Goal: Transaction & Acquisition: Purchase product/service

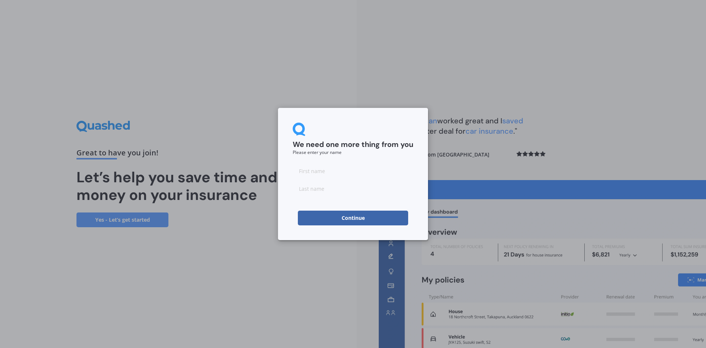
click at [321, 169] on input at bounding box center [353, 170] width 121 height 15
type input "[PERSON_NAME]"
click at [317, 189] on input at bounding box center [353, 188] width 121 height 15
type input "Laus"
click at [333, 217] on button "Continue" at bounding box center [353, 217] width 110 height 15
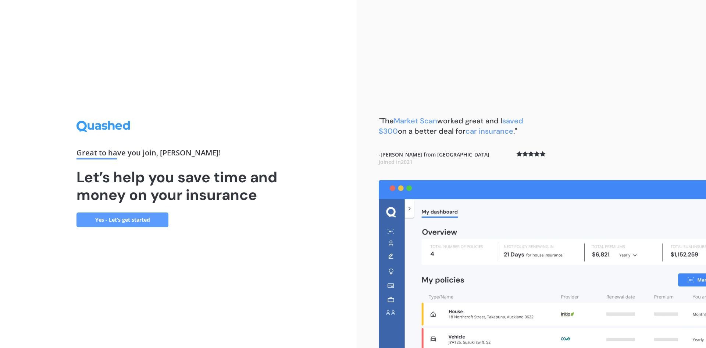
click at [143, 224] on link "Yes - Let’s get started" at bounding box center [122, 219] width 92 height 15
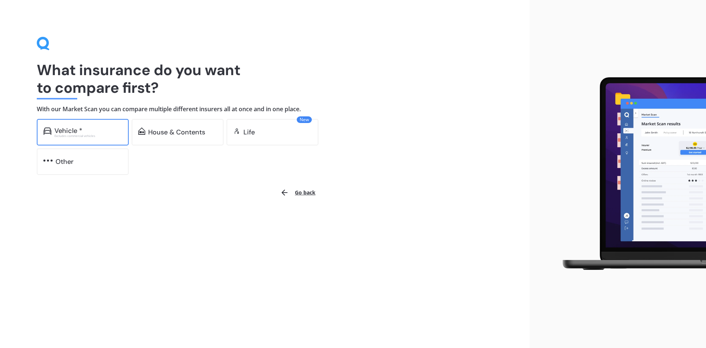
click at [107, 128] on div "Vehicle *" at bounding box center [88, 130] width 68 height 7
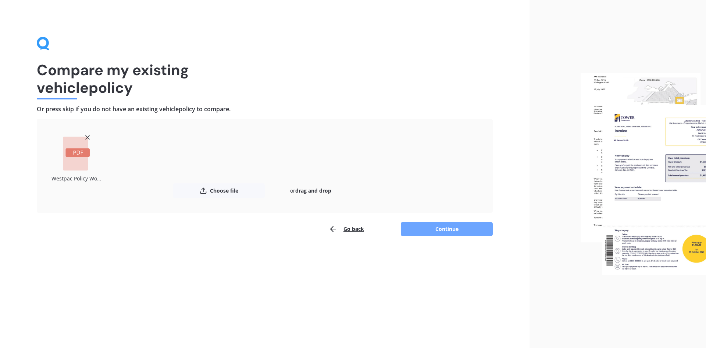
click at [440, 229] on button "Continue" at bounding box center [447, 229] width 92 height 14
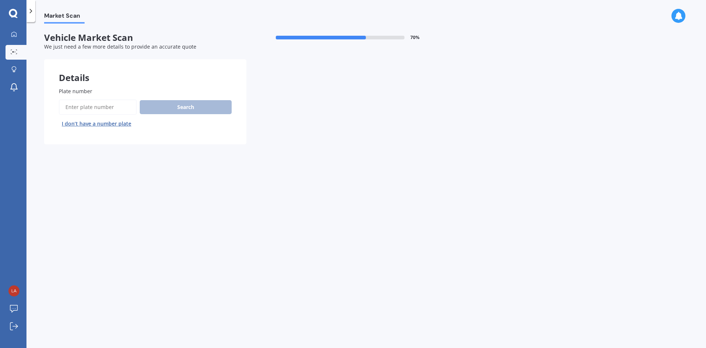
click at [107, 109] on input "Plate number" at bounding box center [98, 106] width 78 height 15
type input "pgu215"
click at [200, 108] on button "Search" at bounding box center [186, 107] width 92 height 14
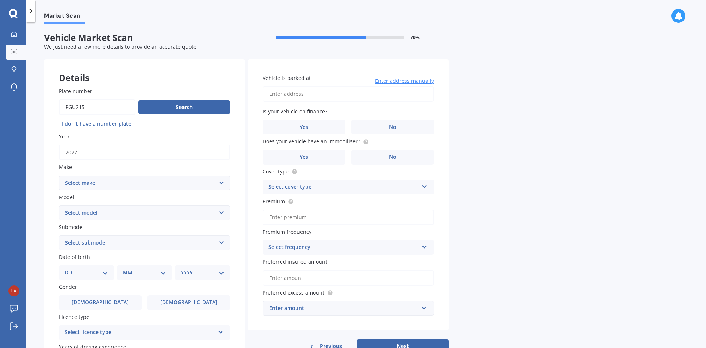
click at [222, 185] on select "Select make AC ALFA ROMEO ASTON [PERSON_NAME] AUDI AUSTIN BEDFORD Bentley BMW B…" at bounding box center [144, 182] width 171 height 15
select select "POLESTAR"
click at [59, 175] on select "Select make AC ALFA ROMEO ASTON [PERSON_NAME] AUDI AUSTIN BEDFORD Bentley BMW B…" at bounding box center [144, 182] width 171 height 15
click at [169, 218] on select "Select model 1 2 3 POLESTAR 2 Polestar 4" at bounding box center [144, 212] width 171 height 15
select select "POLESTAR 2"
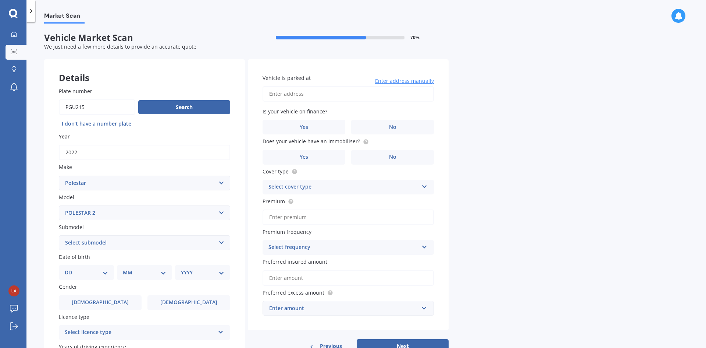
click at [59, 205] on select "Select model 1 2 3 POLESTAR 2 Polestar 4" at bounding box center [144, 212] width 171 height 15
click at [138, 243] on select "Select submodel LRDM PLUS LRDM PLUS 78KWH/EV LRSM 78KWH/EV/FD LRSM PLUS 78KWH/E…" at bounding box center [144, 242] width 171 height 15
select select "LRDM PLUS 78KWH/EV"
click at [59, 235] on select "Select submodel LRDM PLUS LRDM PLUS 78KWH/EV LRSM 78KWH/EV/FD LRSM PLUS 78KWH/E…" at bounding box center [144, 242] width 171 height 15
click at [107, 275] on select "DD 01 02 03 04 05 06 07 08 09 10 11 12 13 14 15 16 17 18 19 20 21 22 23 24 25 2…" at bounding box center [86, 272] width 43 height 8
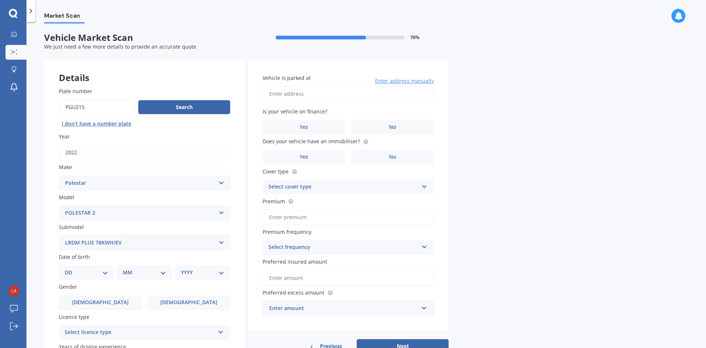
select select "05"
click at [71, 268] on select "DD 01 02 03 04 05 06 07 08 09 10 11 12 13 14 15 16 17 18 19 20 21 22 23 24 25 2…" at bounding box center [86, 272] width 43 height 8
click at [147, 269] on select "MM 01 02 03 04 05 06 07 08 09 10 11 12" at bounding box center [146, 272] width 40 height 8
select select "05"
click at [126, 268] on select "MM 01 02 03 04 05 06 07 08 09 10 11 12" at bounding box center [146, 272] width 40 height 8
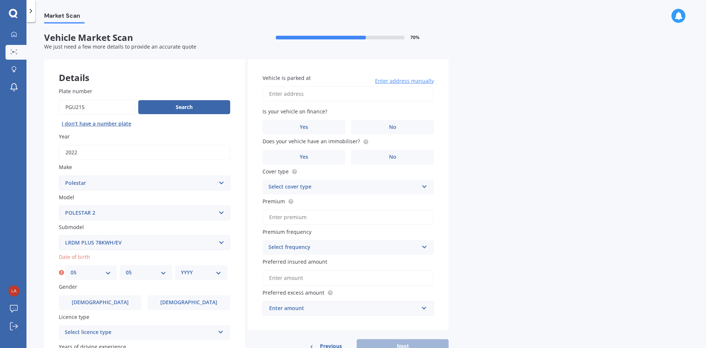
click at [204, 270] on select "YYYY 2025 2024 2023 2022 2021 2020 2019 2018 2017 2016 2015 2014 2013 2012 2011…" at bounding box center [201, 272] width 40 height 8
select select "1971"
click at [181, 268] on select "YYYY 2025 2024 2023 2022 2021 2020 2019 2018 2017 2016 2015 2014 2013 2012 2011…" at bounding box center [201, 272] width 40 height 8
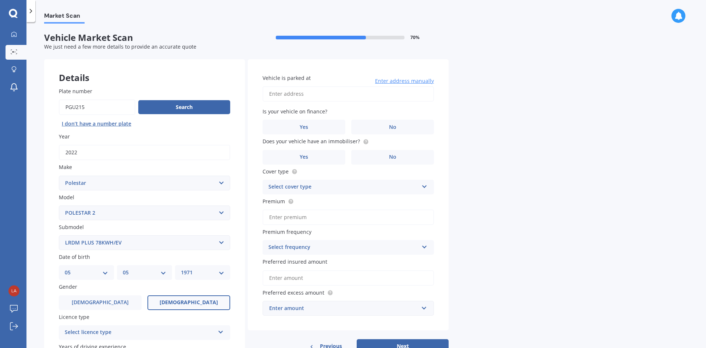
click at [184, 304] on span "[DEMOGRAPHIC_DATA]" at bounding box center [189, 302] width 58 height 6
click at [0, 0] on input "[DEMOGRAPHIC_DATA]" at bounding box center [0, 0] width 0 height 0
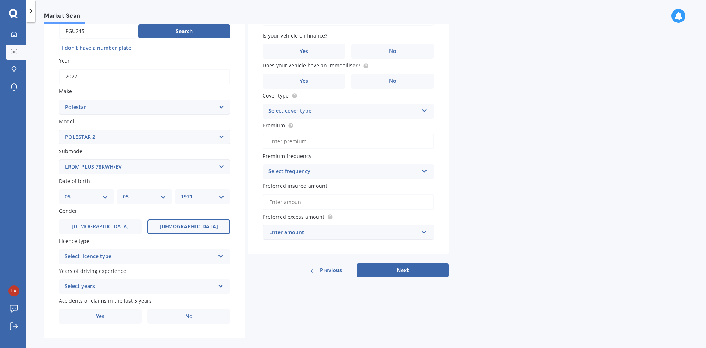
scroll to position [85, 0]
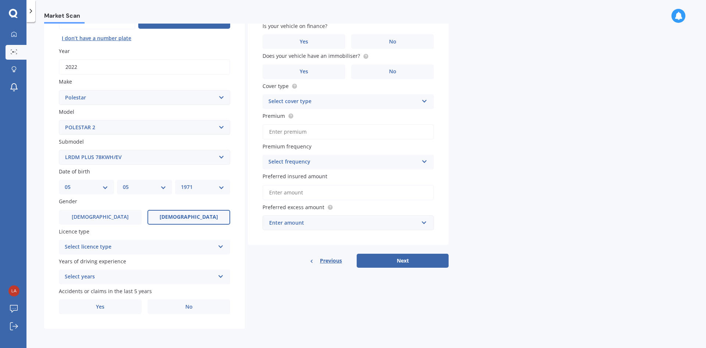
click at [177, 251] on div "Select licence type" at bounding box center [140, 246] width 150 height 9
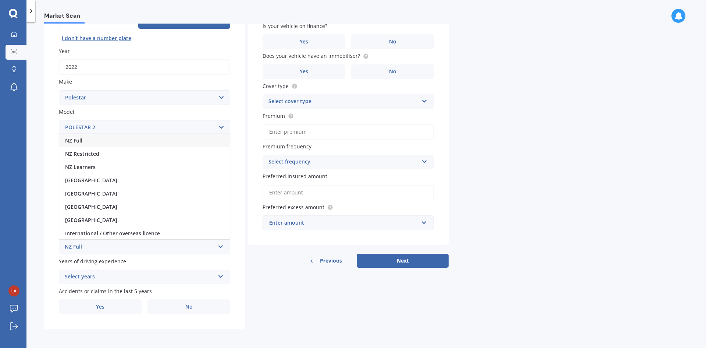
click at [92, 139] on div "NZ Full" at bounding box center [144, 140] width 171 height 13
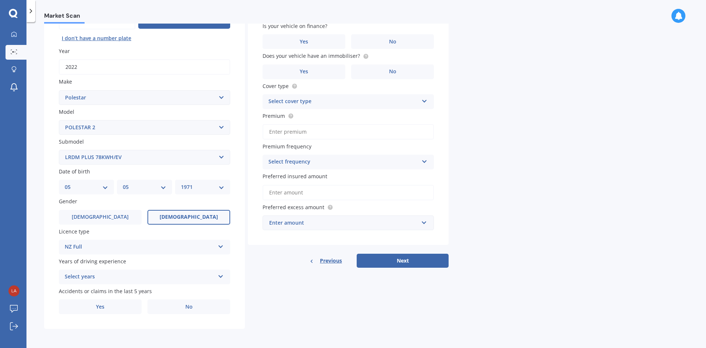
click at [144, 279] on div "Select years" at bounding box center [140, 276] width 150 height 9
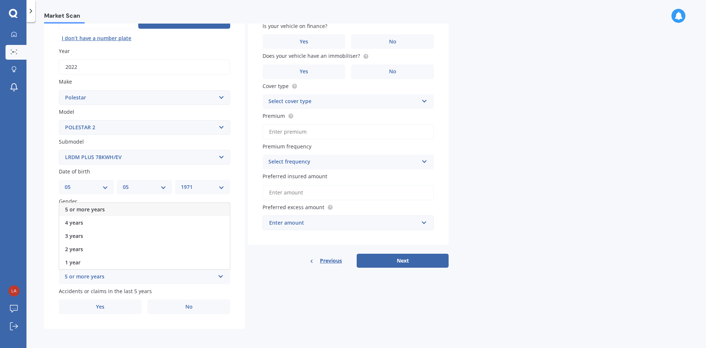
click at [96, 208] on span "5 or more years" at bounding box center [85, 209] width 40 height 7
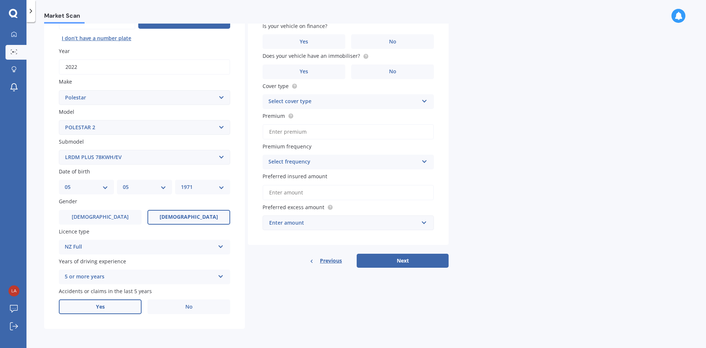
click at [118, 311] on label "Yes" at bounding box center [100, 306] width 83 height 15
click at [0, 0] on input "Yes" at bounding box center [0, 0] width 0 height 0
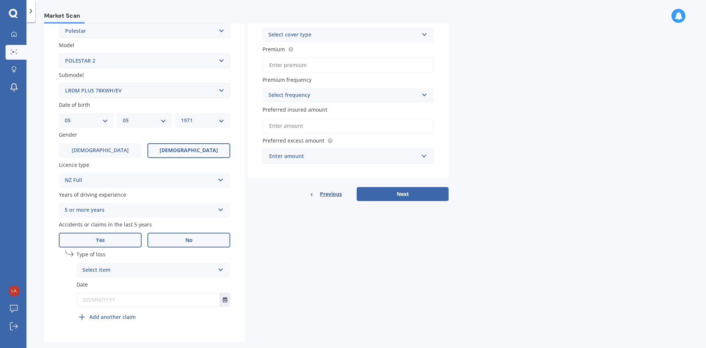
scroll to position [165, 0]
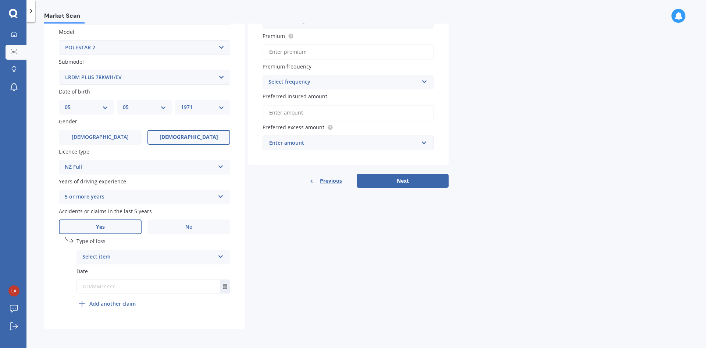
click at [214, 257] on div "Select item" at bounding box center [148, 256] width 132 height 9
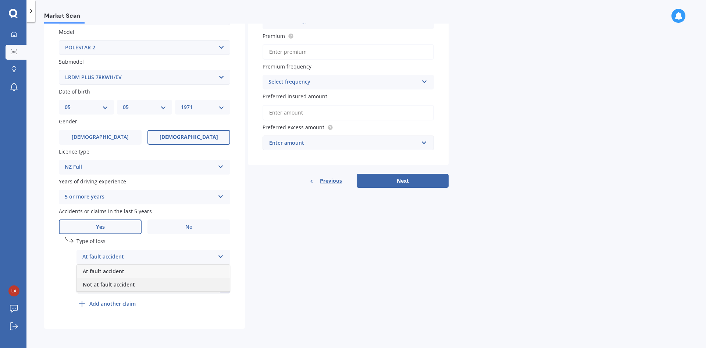
click at [182, 284] on div "Not at fault accident" at bounding box center [153, 284] width 153 height 13
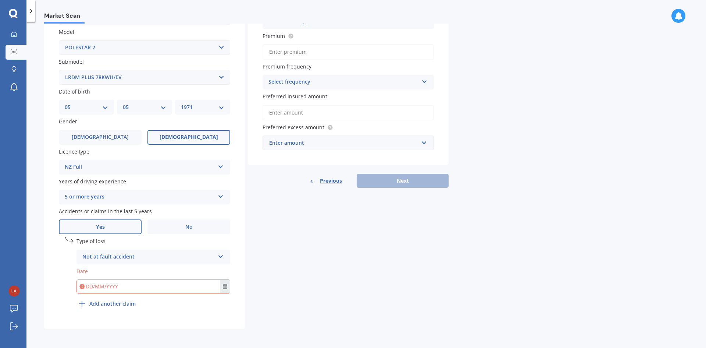
click at [223, 289] on button "Select date" at bounding box center [225, 285] width 10 height 13
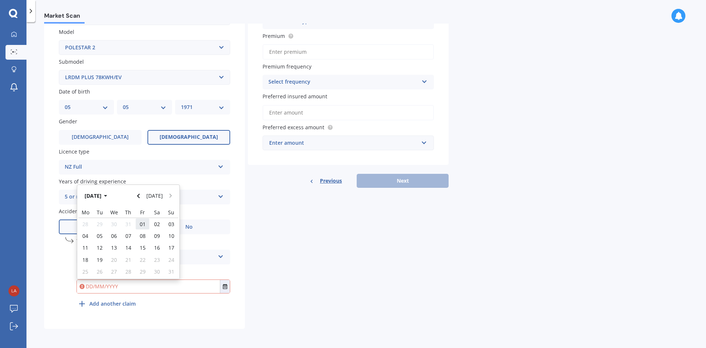
click at [143, 224] on span "01" at bounding box center [143, 223] width 6 height 7
type input "[DATE]"
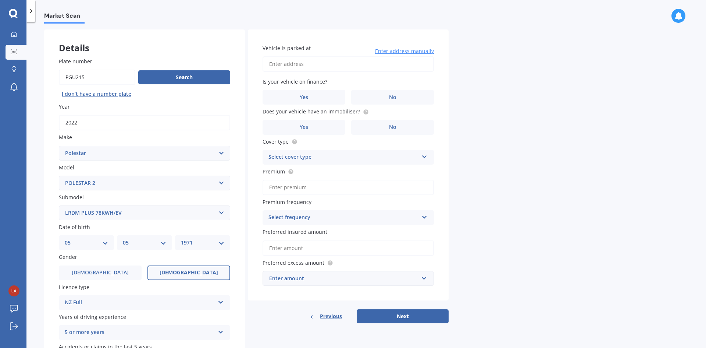
scroll to position [0, 0]
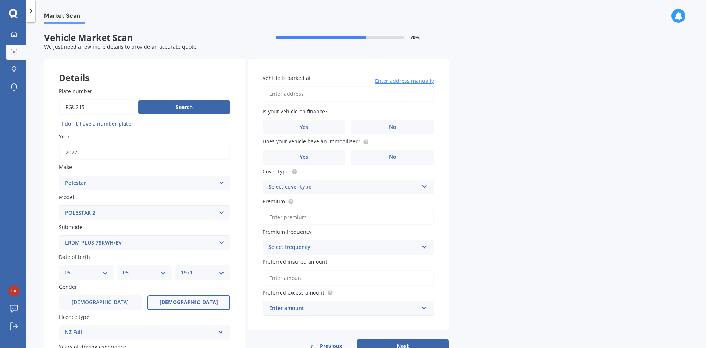
click at [339, 95] on input "Vehicle is parked at" at bounding box center [348, 93] width 171 height 15
type input "[STREET_ADDRESS][PERSON_NAME]"
click at [318, 129] on label "Yes" at bounding box center [304, 127] width 83 height 15
click at [0, 0] on input "Yes" at bounding box center [0, 0] width 0 height 0
click at [303, 155] on span "Yes" at bounding box center [304, 157] width 9 height 6
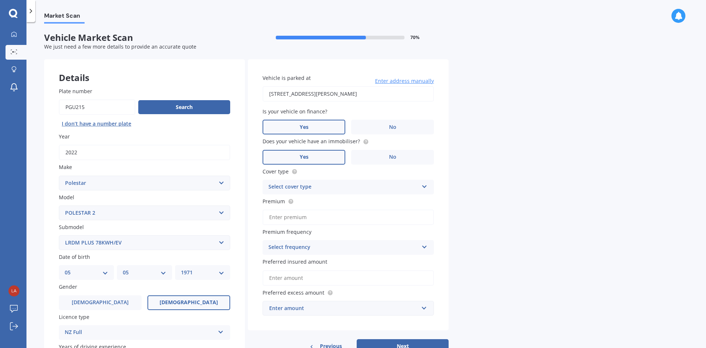
click at [0, 0] on input "Yes" at bounding box center [0, 0] width 0 height 0
click at [318, 192] on div "Select cover type Comprehensive Third Party, Fire & Theft Third Party" at bounding box center [348, 186] width 171 height 15
click at [314, 199] on div "Comprehensive" at bounding box center [348, 201] width 171 height 13
click at [313, 218] on input "Premium" at bounding box center [348, 216] width 171 height 15
type input "$85.00"
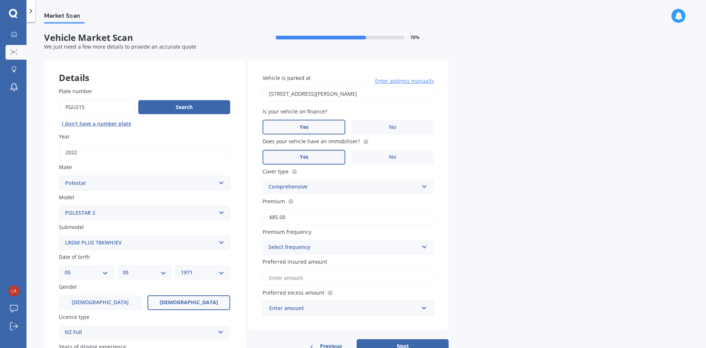
click at [317, 248] on div "Select frequency" at bounding box center [343, 247] width 150 height 9
click at [296, 316] on span "Fortnightly" at bounding box center [283, 314] width 28 height 7
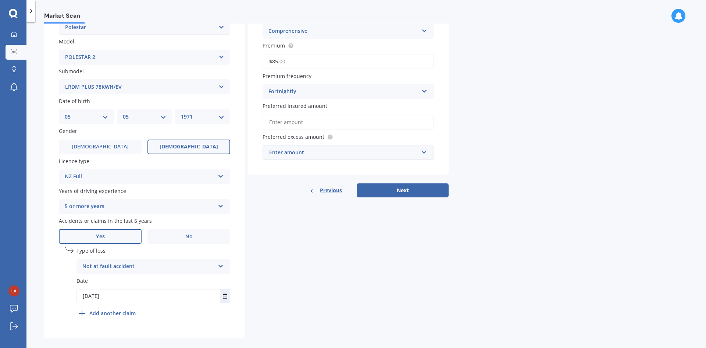
scroll to position [165, 0]
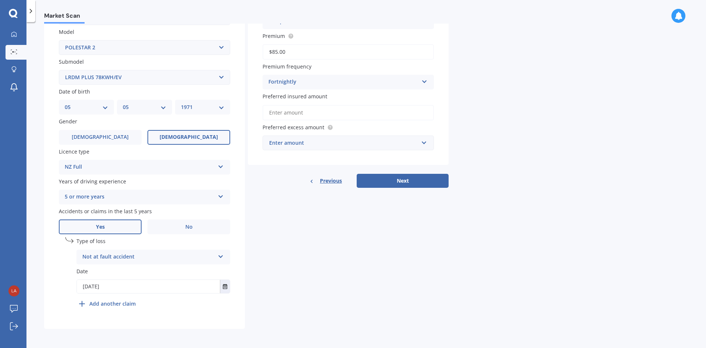
click at [331, 114] on input "Preferred insured amount" at bounding box center [348, 112] width 171 height 15
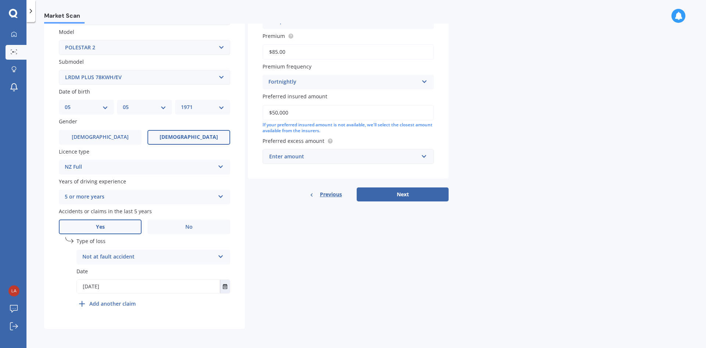
type input "$50,000"
click at [326, 156] on div "Enter amount" at bounding box center [343, 156] width 149 height 8
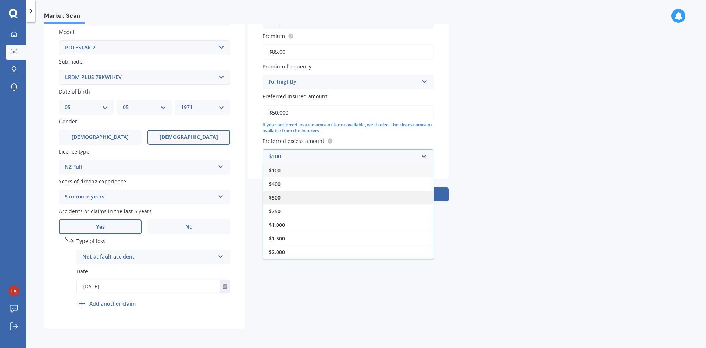
click at [284, 200] on div "$500" at bounding box center [348, 197] width 171 height 14
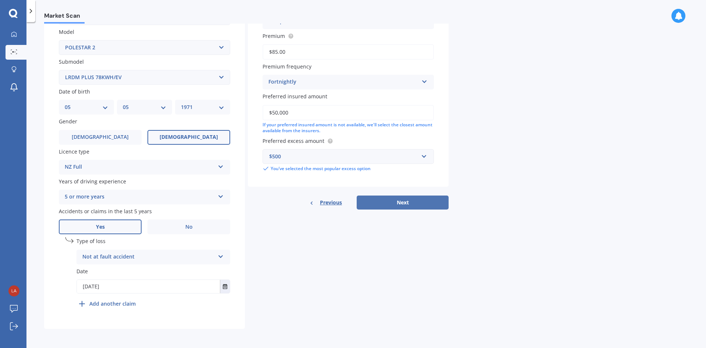
click at [403, 206] on button "Next" at bounding box center [403, 202] width 92 height 14
select select "05"
select select "1971"
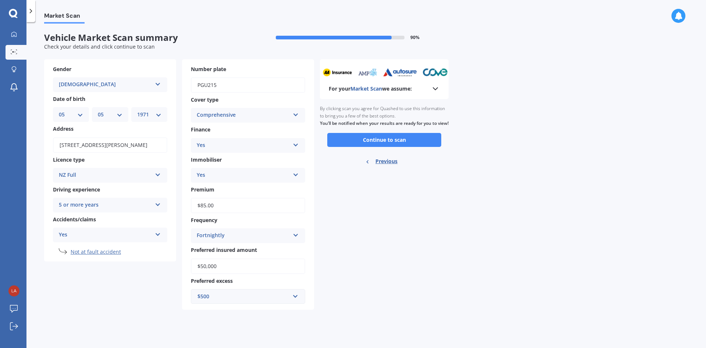
scroll to position [0, 0]
click at [381, 147] on button "Continue to scan" at bounding box center [384, 140] width 114 height 14
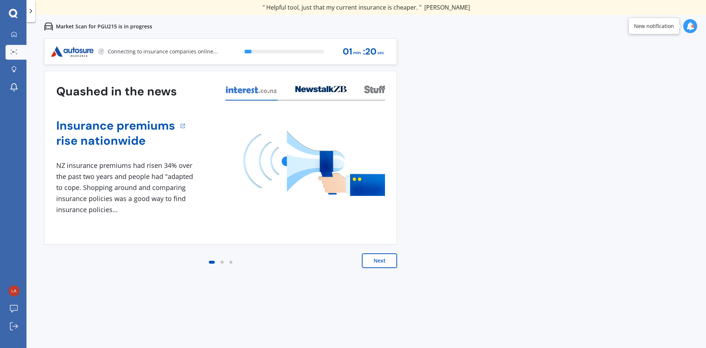
click at [385, 261] on button "Next" at bounding box center [379, 260] width 35 height 15
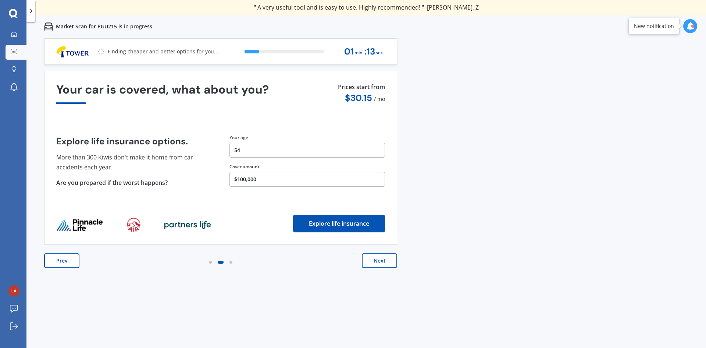
click at [387, 261] on button "Next" at bounding box center [379, 260] width 35 height 15
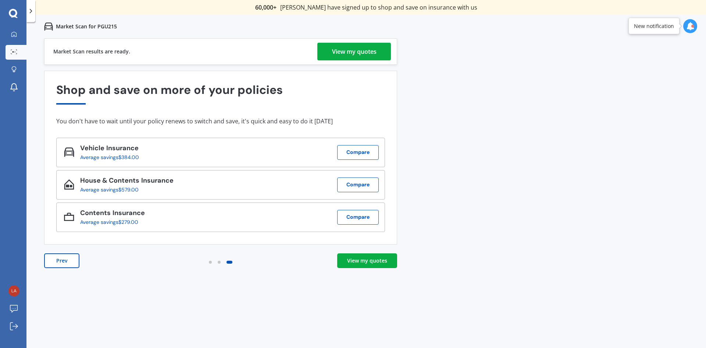
click at [349, 56] on div "View my quotes" at bounding box center [354, 52] width 44 height 18
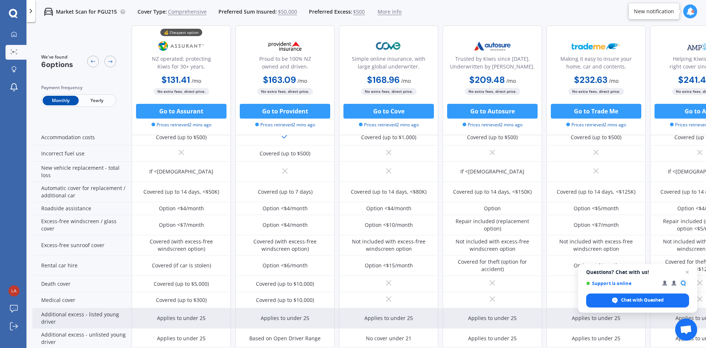
scroll to position [194, 0]
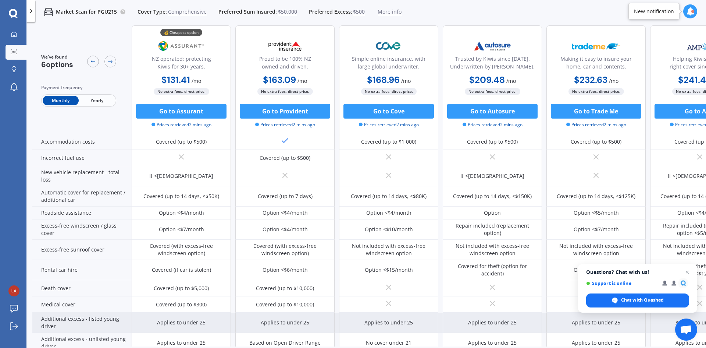
click at [196, 225] on div "Option <$7/month" at bounding box center [181, 228] width 45 height 7
